Goal: Information Seeking & Learning: Learn about a topic

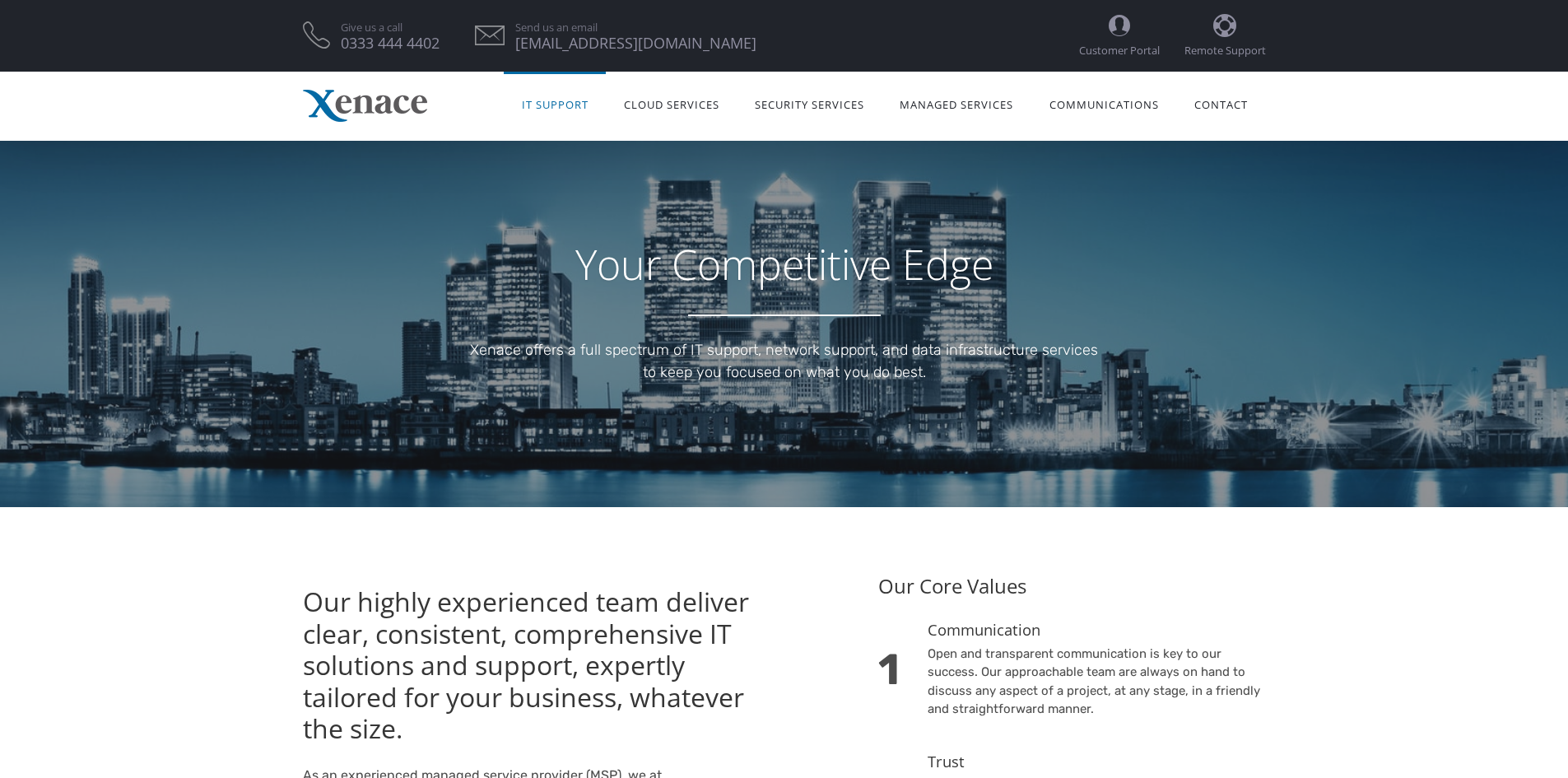
click at [557, 103] on link "IT Support" at bounding box center [554, 103] width 102 height 52
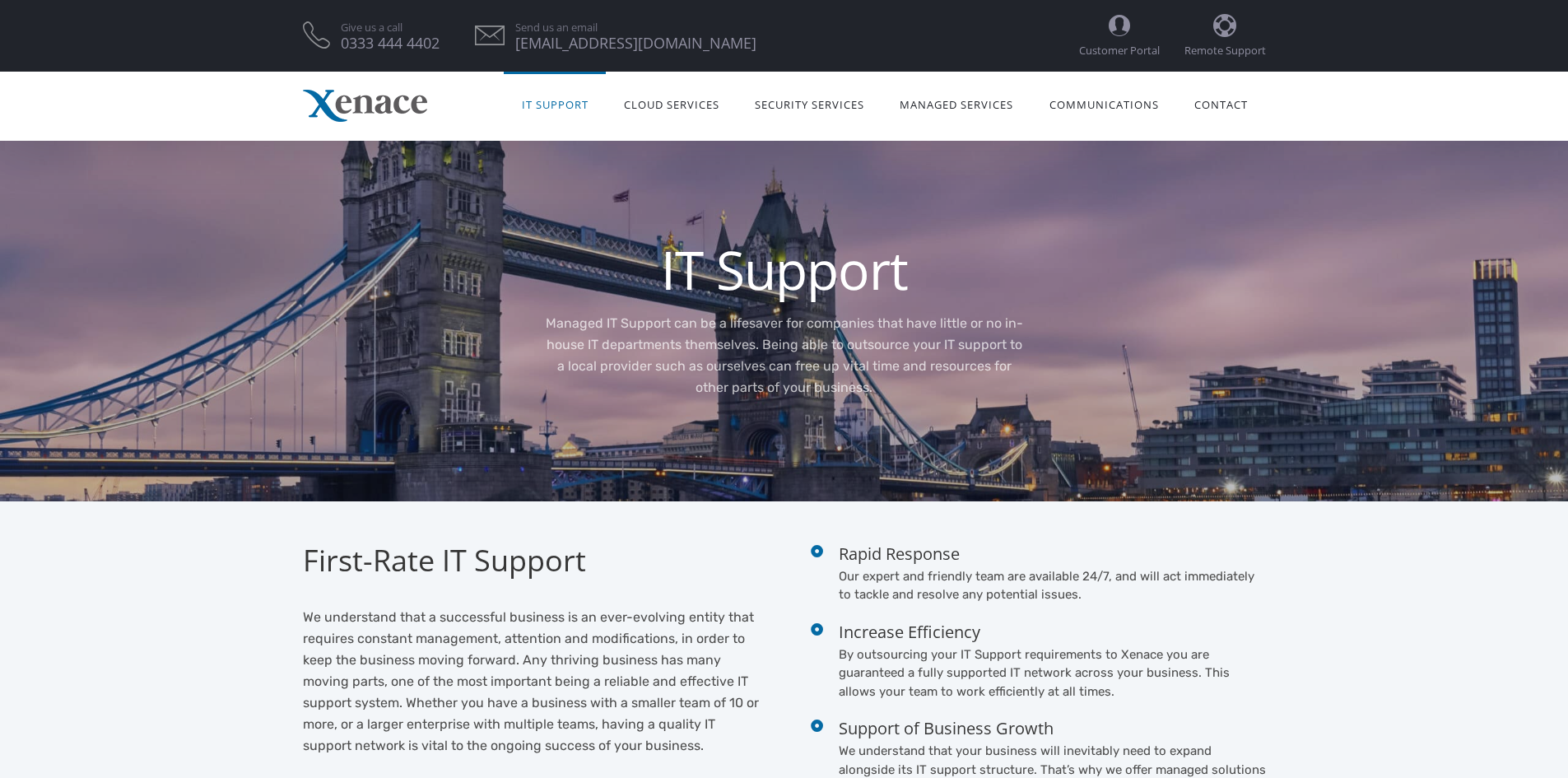
click at [583, 101] on link "IT Support" at bounding box center [554, 103] width 102 height 52
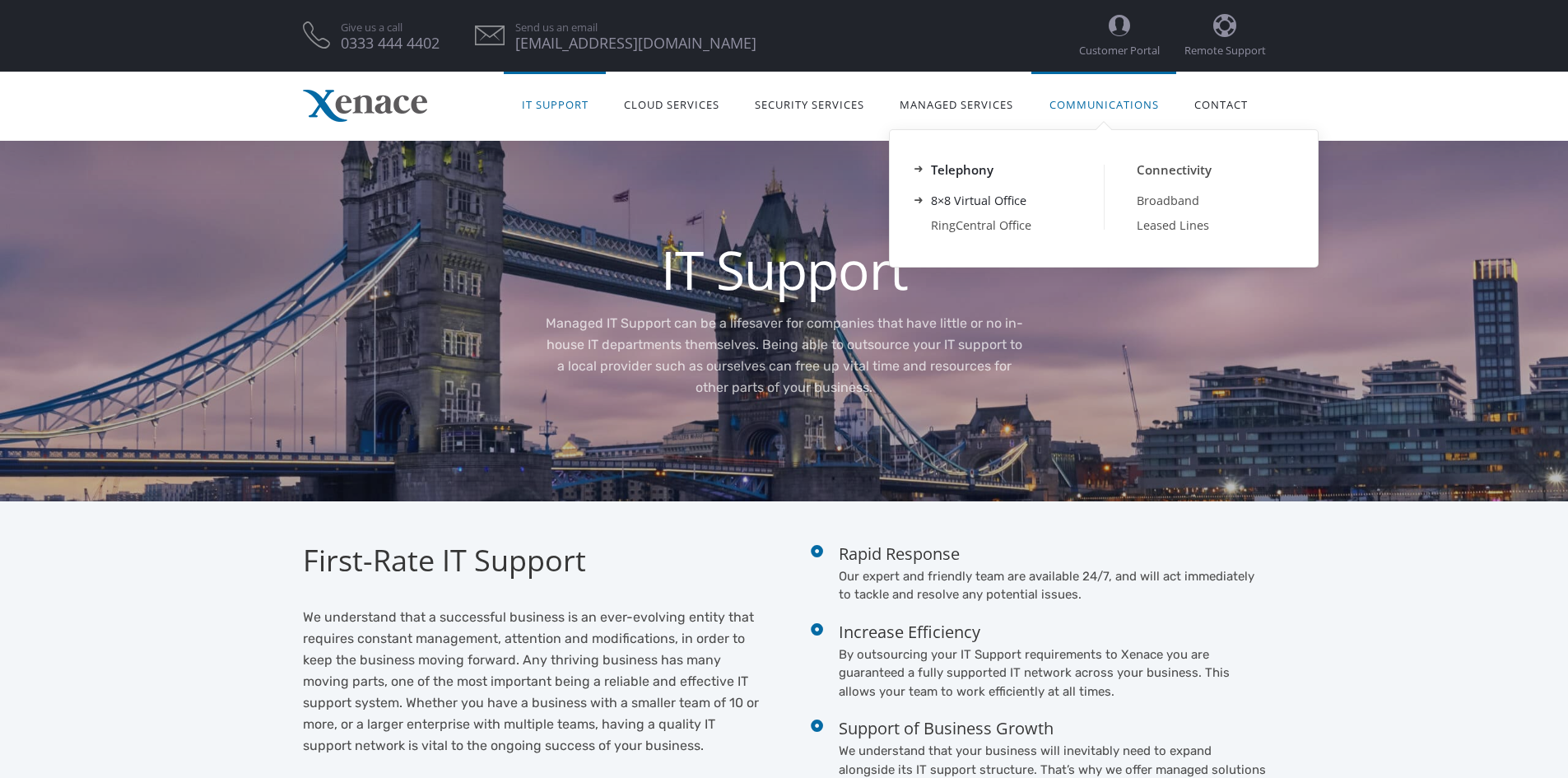
click at [986, 192] on link "8×8 Virtual Office" at bounding box center [1000, 201] width 206 height 24
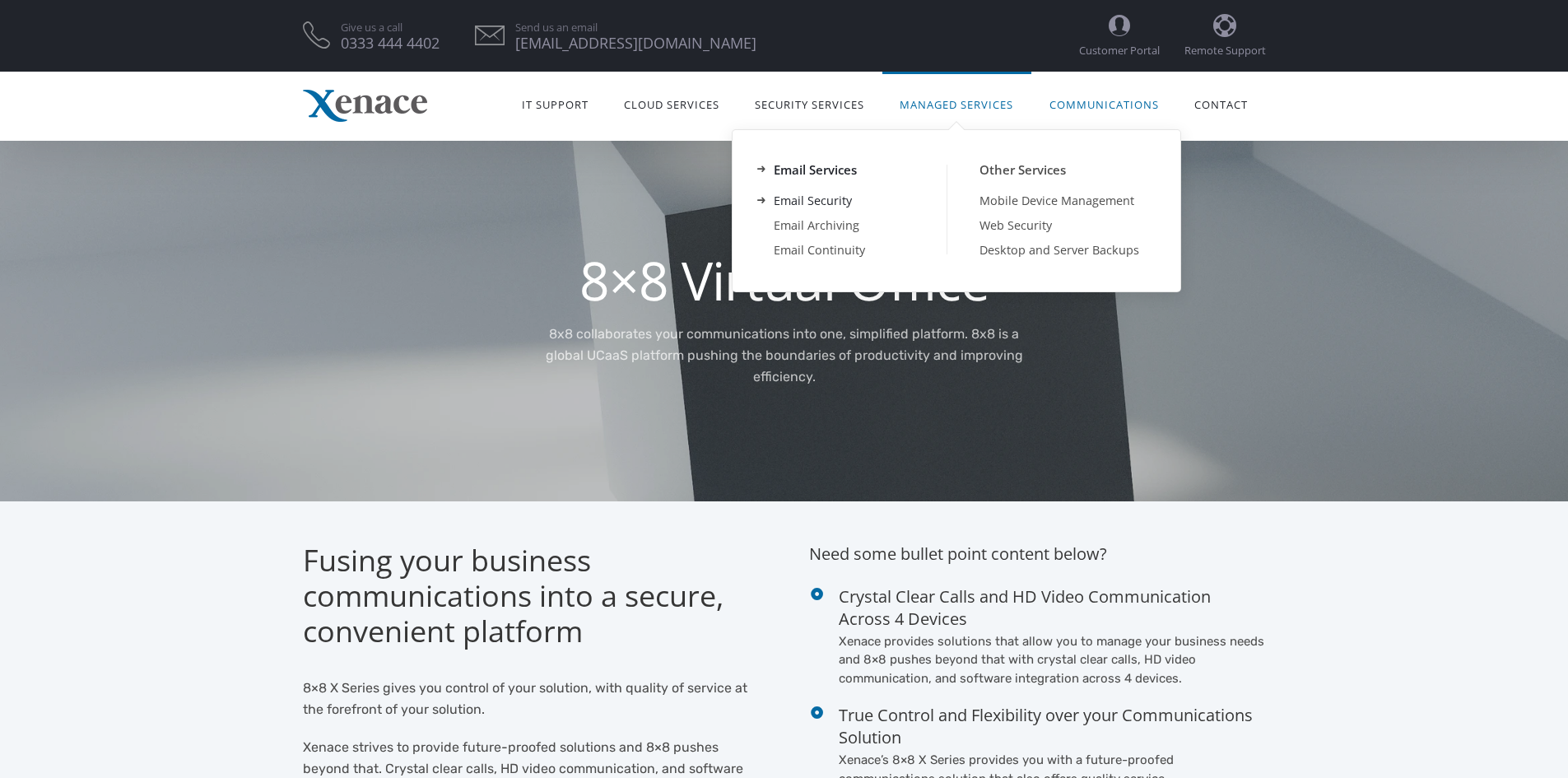
click at [821, 200] on link "Email Security" at bounding box center [844, 201] width 206 height 24
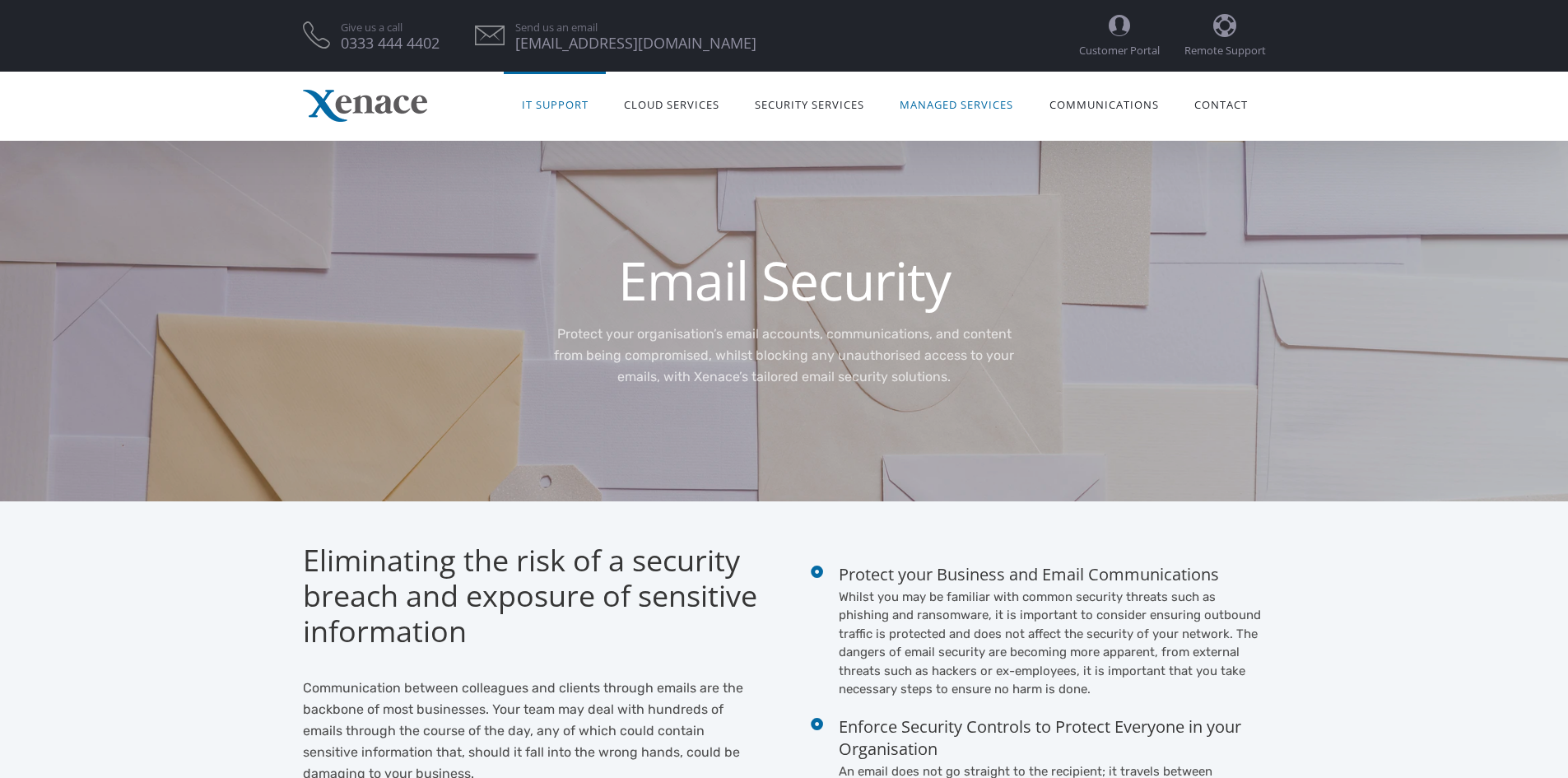
click at [550, 107] on link "IT Support" at bounding box center [554, 103] width 102 height 52
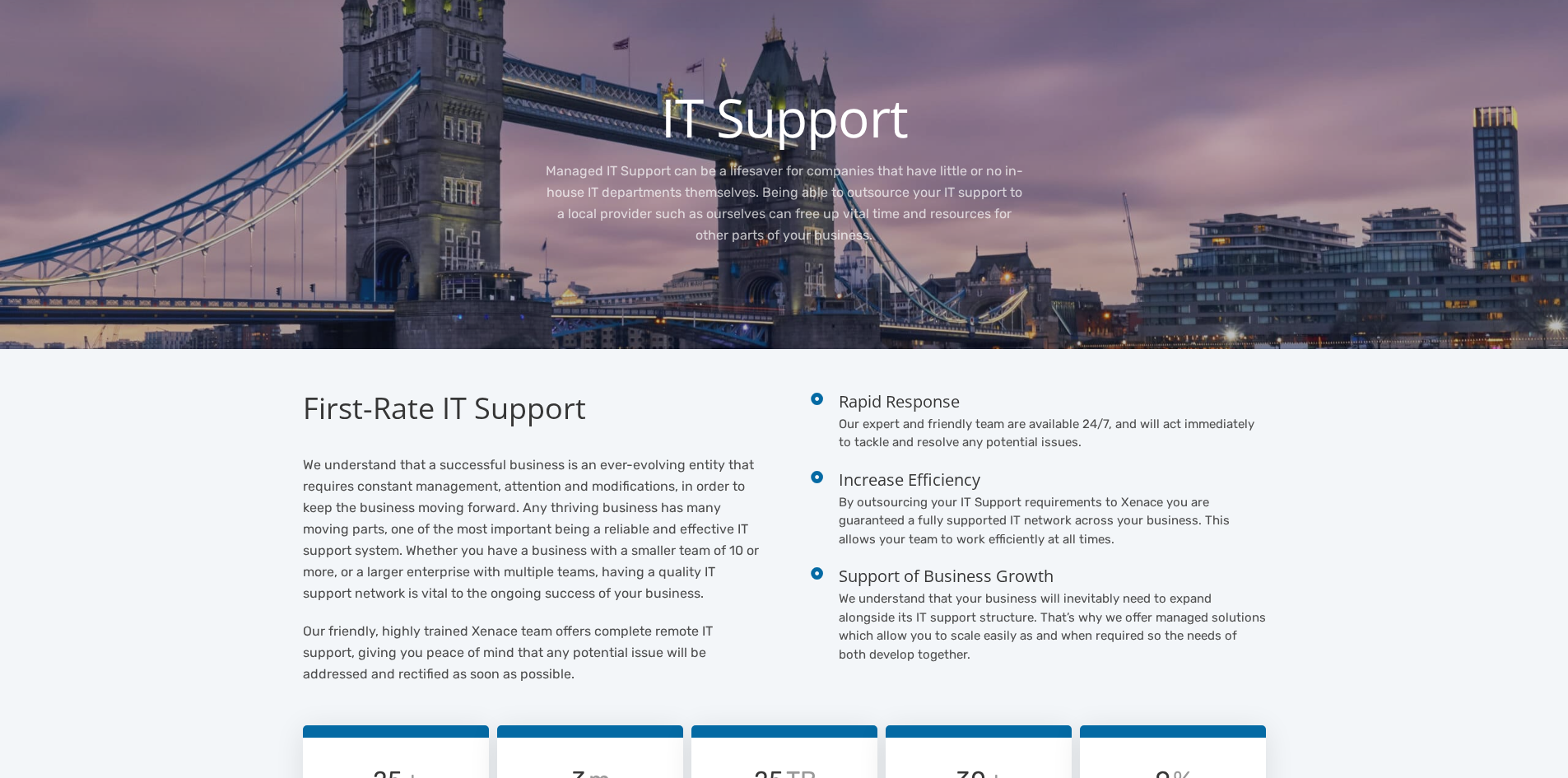
scroll to position [165, 0]
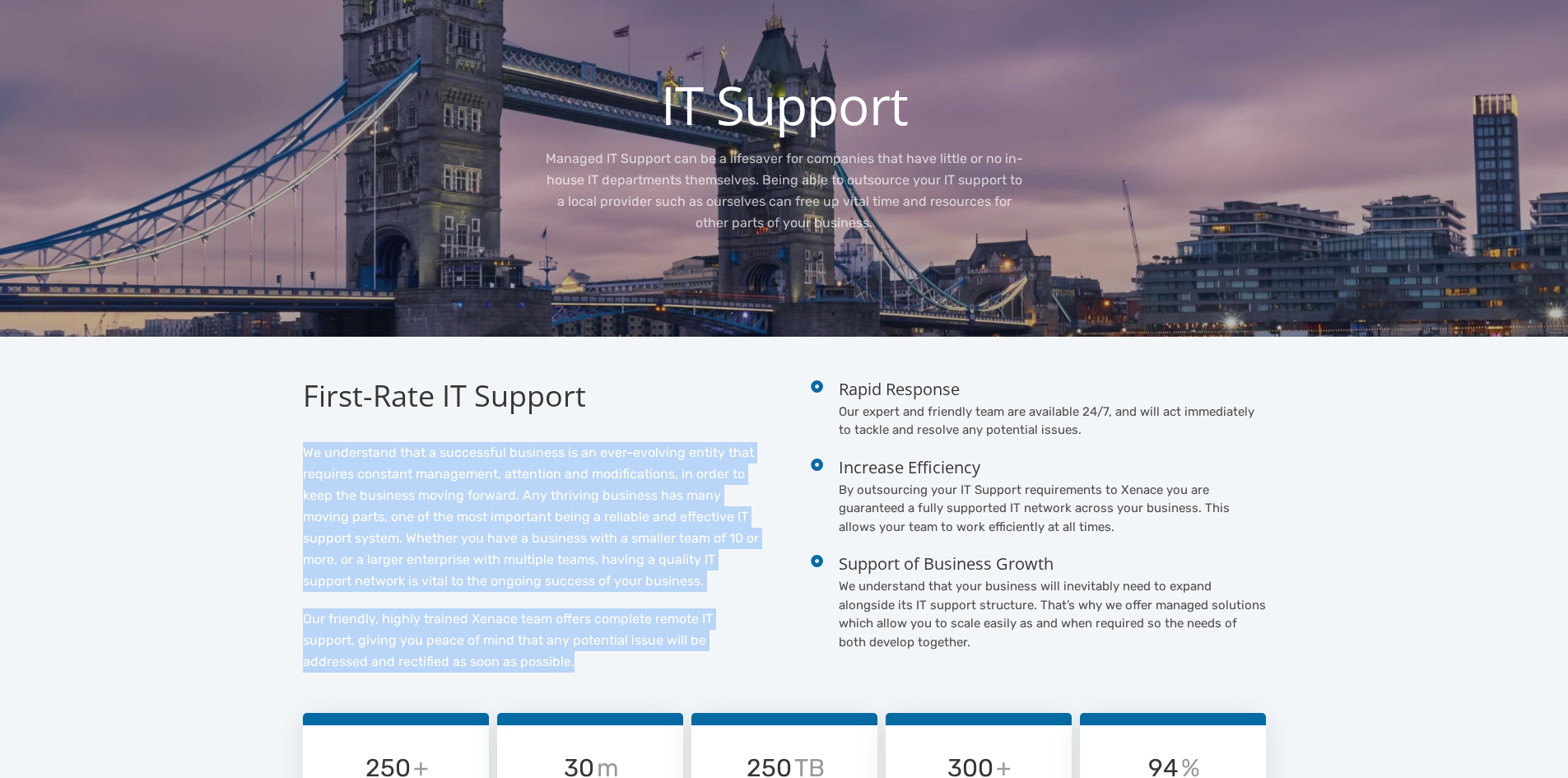
drag, startPoint x: 302, startPoint y: 449, endPoint x: 666, endPoint y: 652, distance: 416.8
click at [666, 652] on div "We understand that a successful business is an ever-evolving entity that requir…" at bounding box center [532, 557] width 457 height 230
copy div "We understand that a successful business is an ever-evolving entity that requir…"
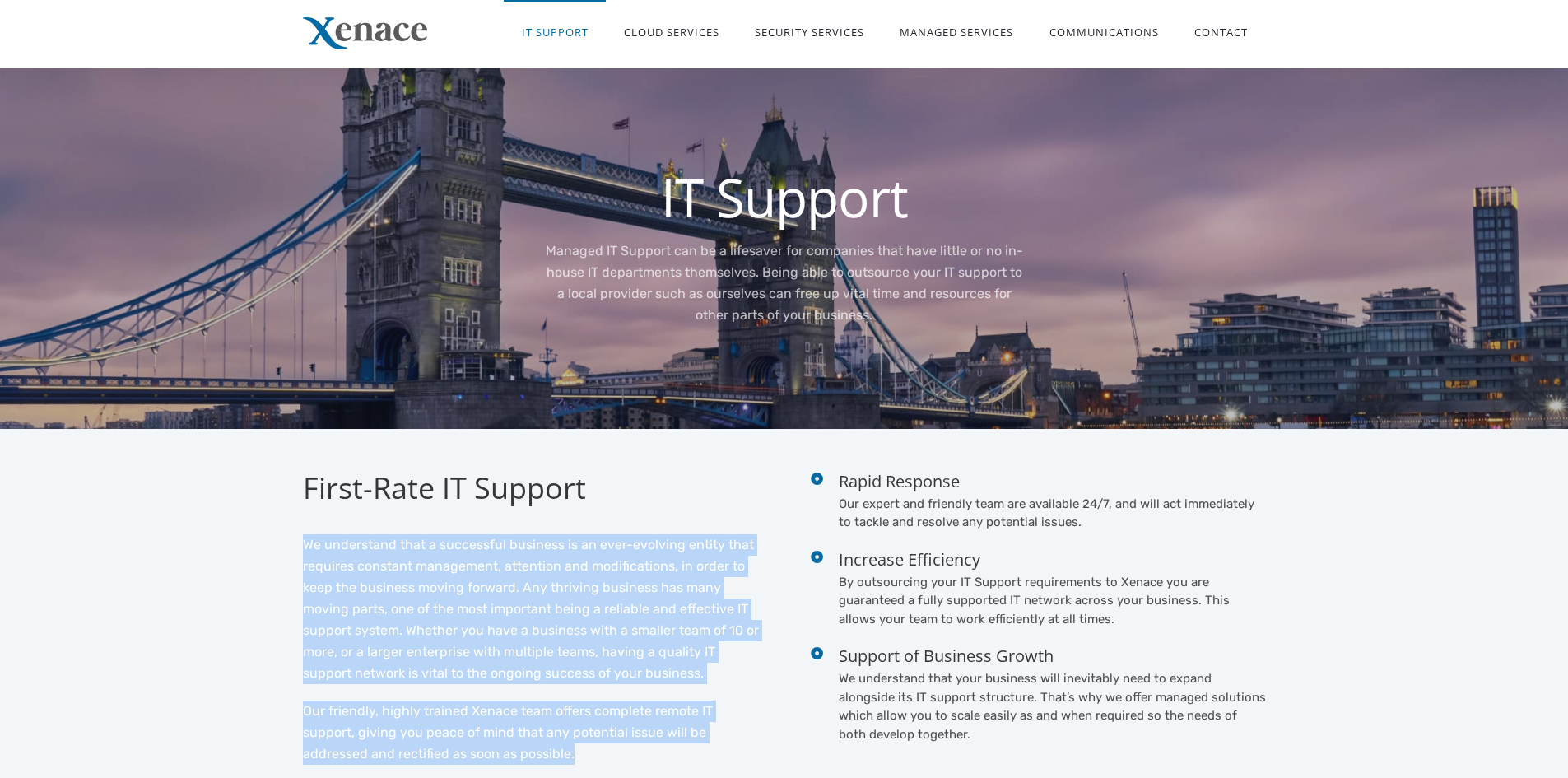
scroll to position [0, 0]
